Goal: Find specific page/section: Find specific page/section

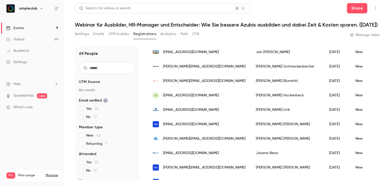
scroll to position [578, 0]
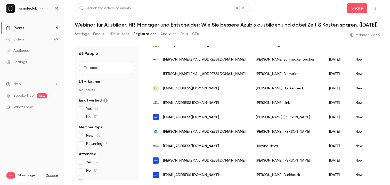
click at [282, 8] on div "Search for videos or events Share" at bounding box center [227, 8] width 305 height 10
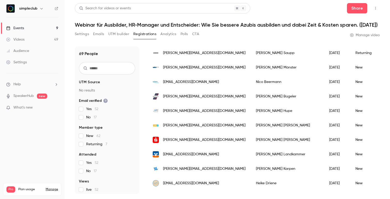
scroll to position [0, 0]
click at [194, 38] on button "CTA" at bounding box center [195, 34] width 7 height 8
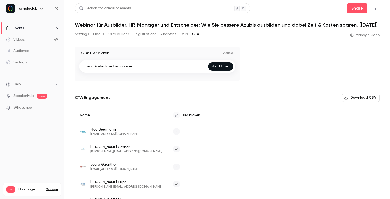
click at [85, 38] on button "Settings" at bounding box center [82, 34] width 14 height 8
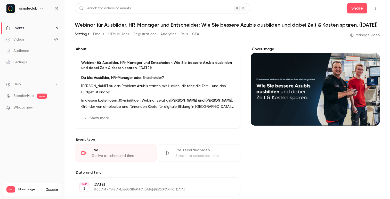
click at [171, 38] on button "Analytics" at bounding box center [168, 34] width 16 height 8
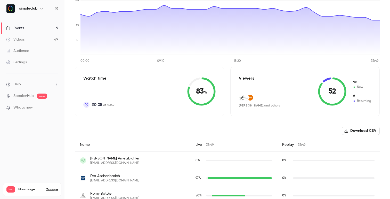
scroll to position [64, 0]
